Goal: Transaction & Acquisition: Download file/media

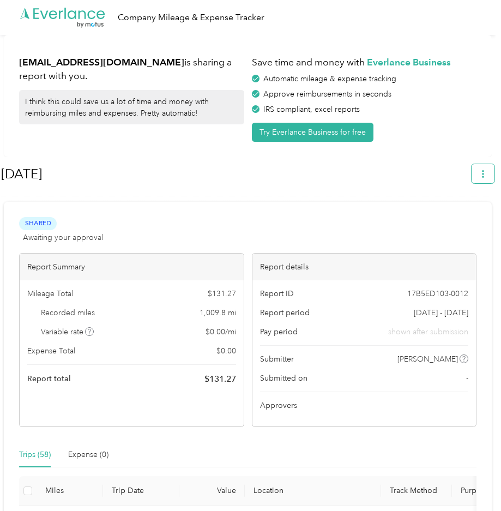
click at [487, 176] on icon "button" at bounding box center [484, 174] width 8 height 8
click at [466, 220] on span "Download" at bounding box center [458, 225] width 36 height 11
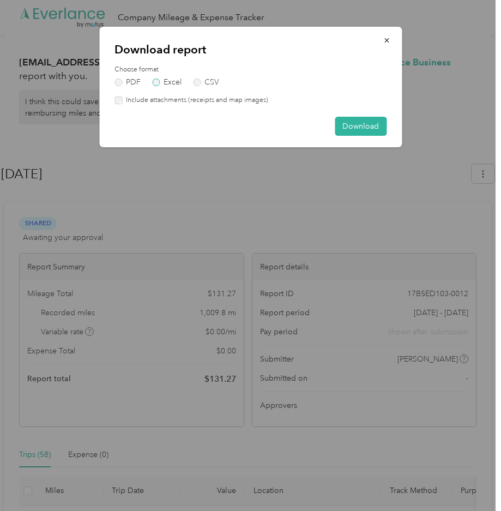
click at [158, 83] on label "Excel" at bounding box center [166, 83] width 29 height 8
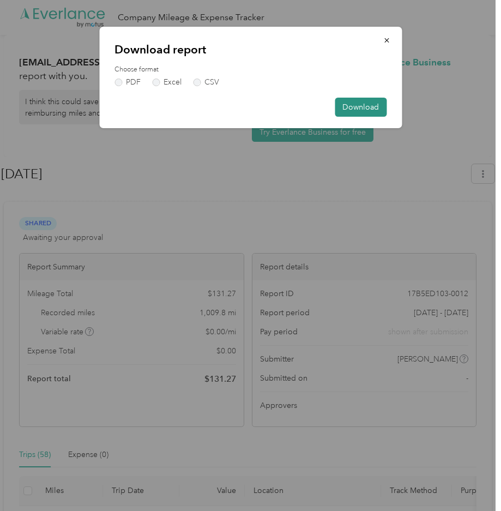
click at [356, 105] on button "Download" at bounding box center [361, 107] width 52 height 19
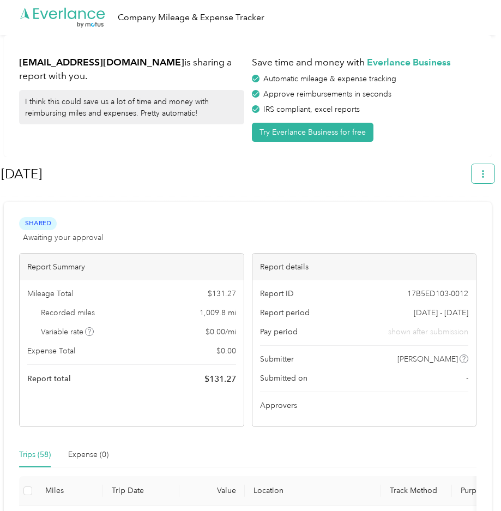
click at [490, 179] on button "button" at bounding box center [483, 173] width 23 height 19
click at [483, 220] on div "Download" at bounding box center [458, 225] width 60 height 11
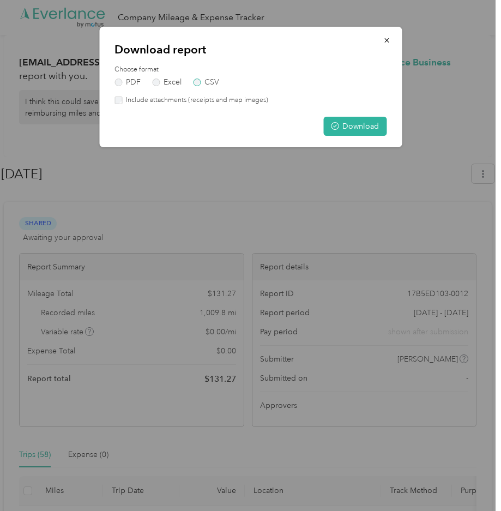
click at [195, 85] on label "CSV" at bounding box center [206, 83] width 26 height 8
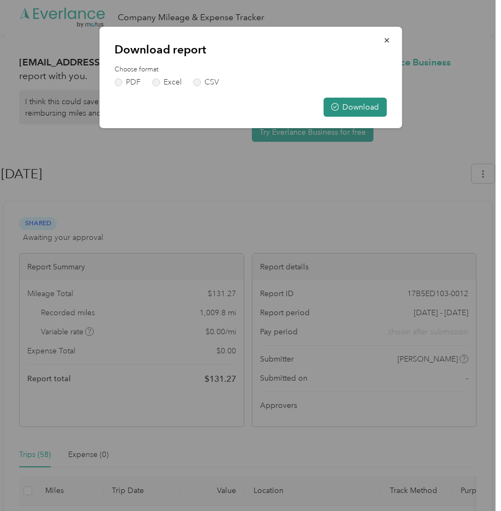
click at [346, 99] on button "Download" at bounding box center [355, 107] width 63 height 19
